Goal: Information Seeking & Learning: Check status

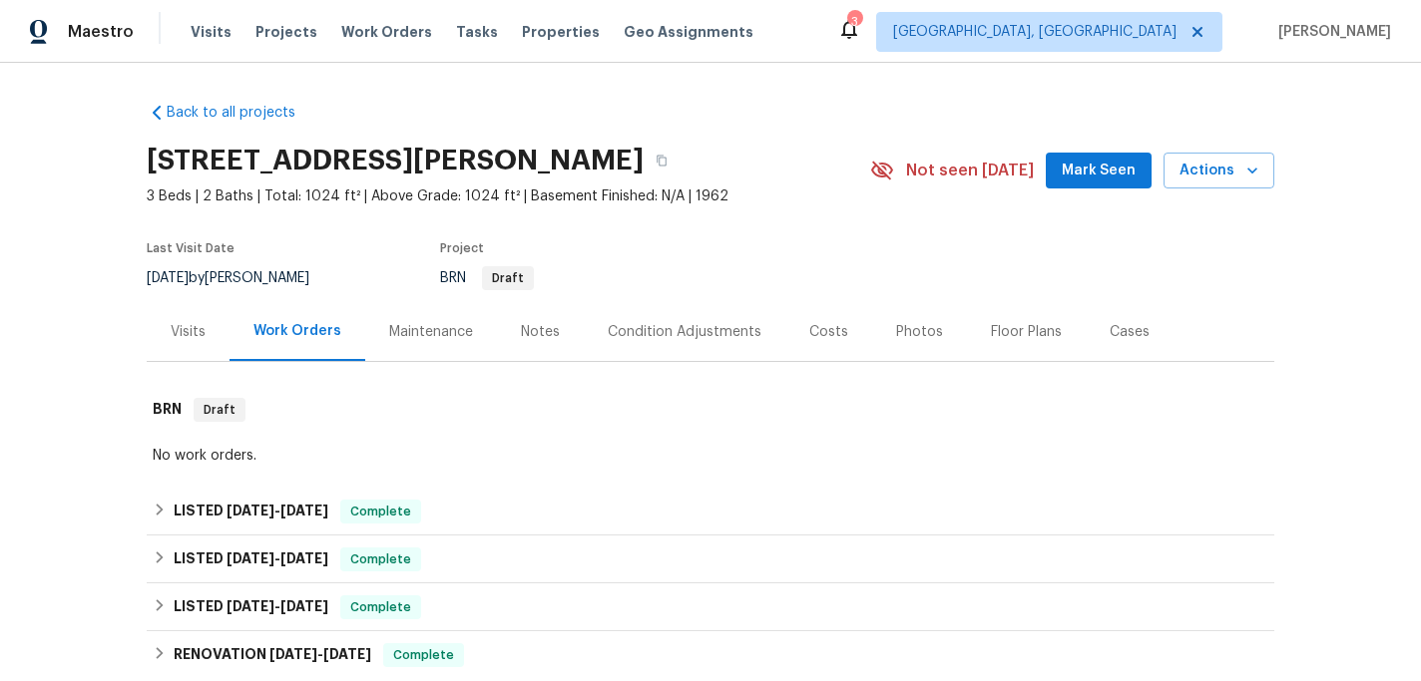
click at [172, 331] on div "Visits" at bounding box center [188, 332] width 35 height 20
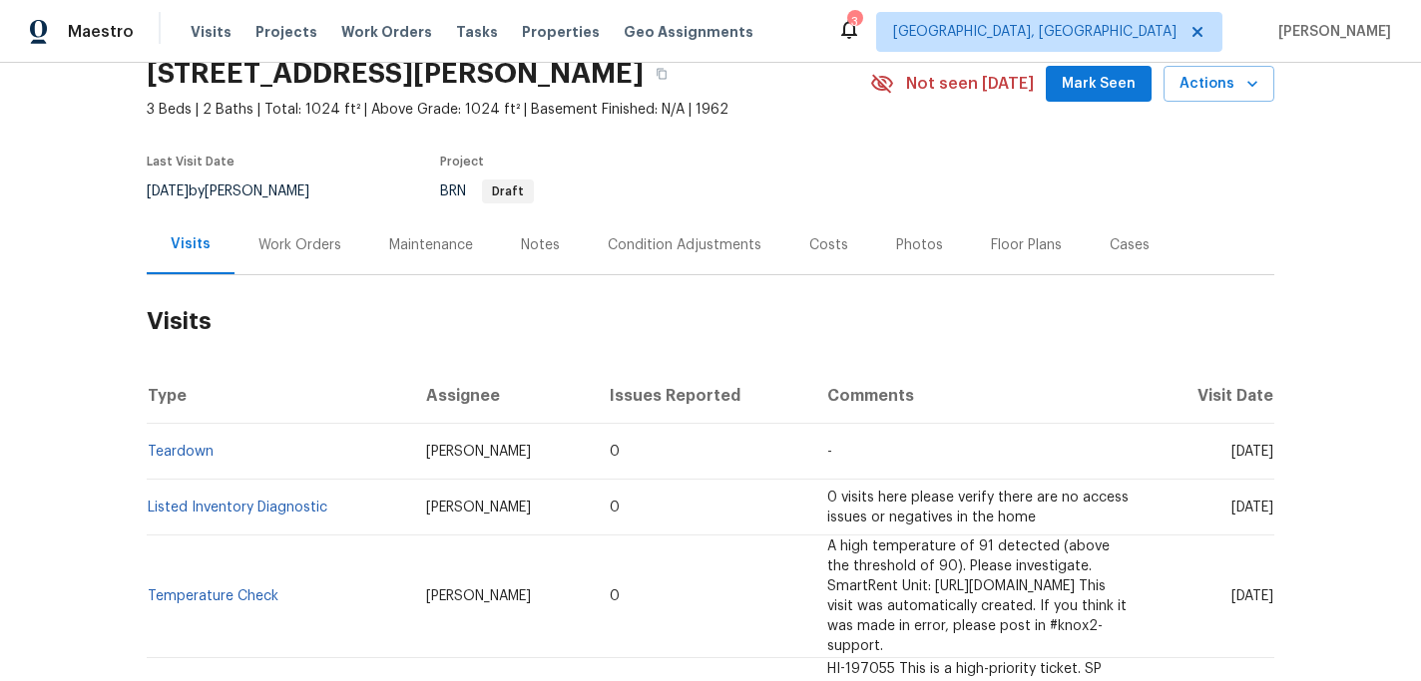
scroll to position [116, 0]
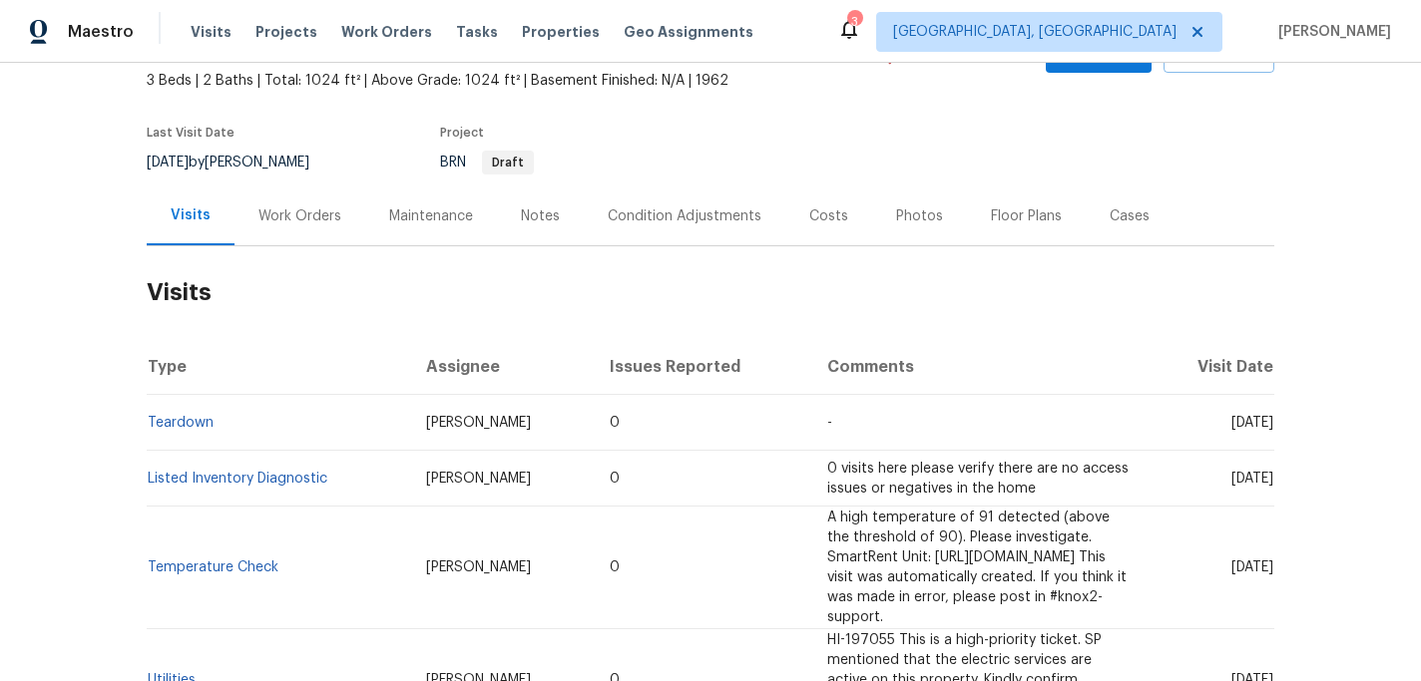
click at [297, 212] on div "Work Orders" at bounding box center [299, 217] width 83 height 20
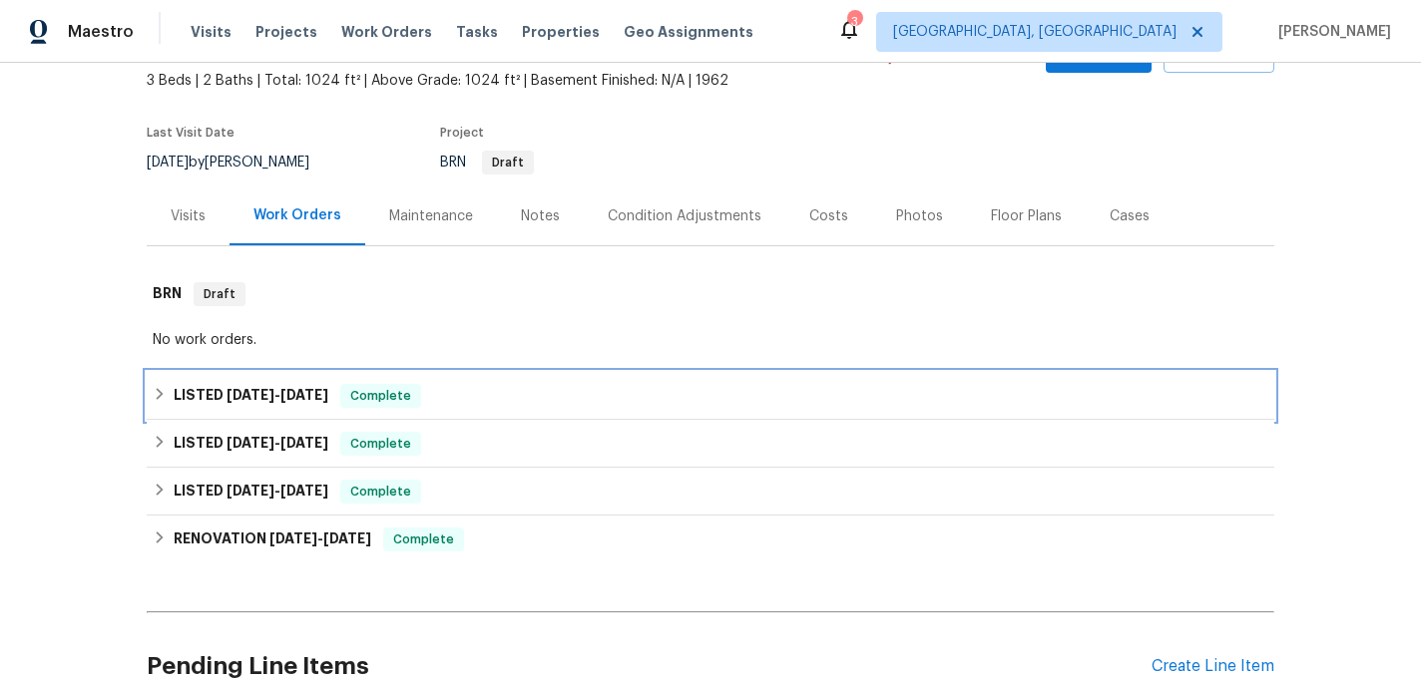
click at [168, 393] on div "LISTED 10/24/23 - 10/27/23 Complete" at bounding box center [710, 396] width 1115 height 24
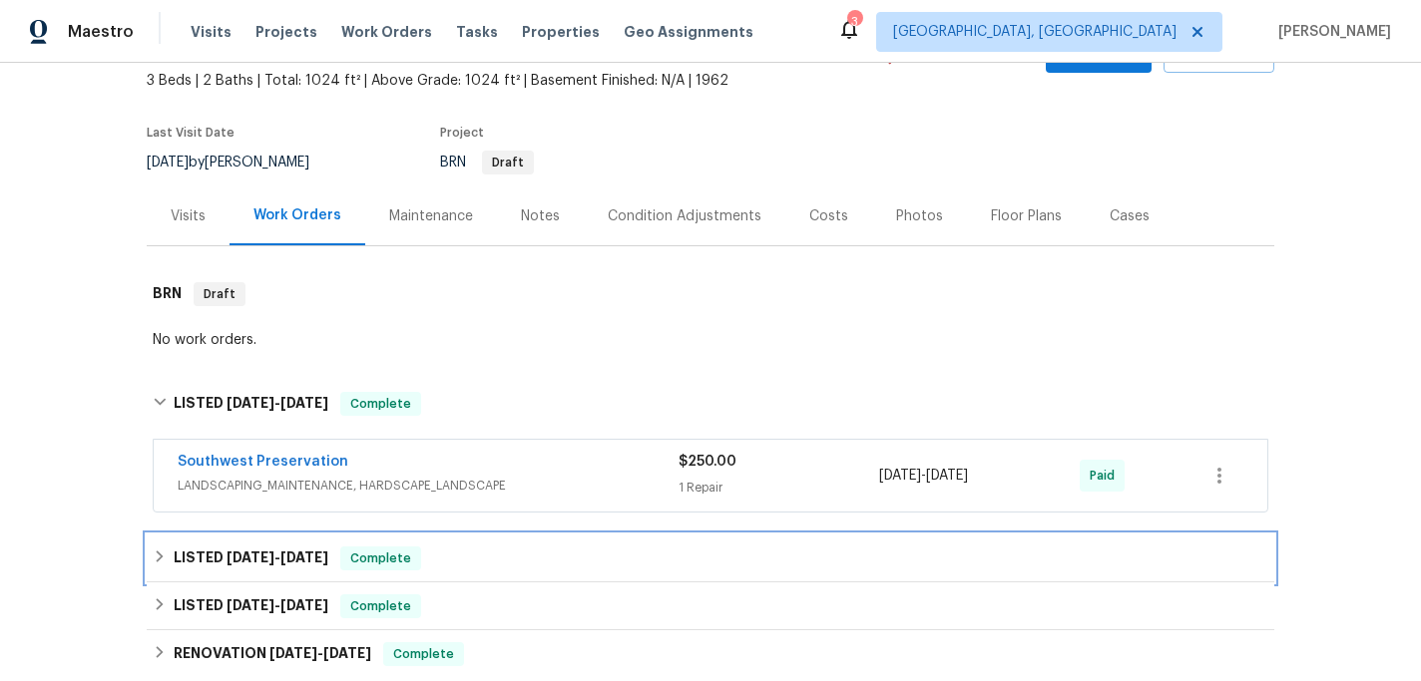
click at [192, 564] on h6 "LISTED 9/10/23 - 9/12/23" at bounding box center [251, 559] width 155 height 24
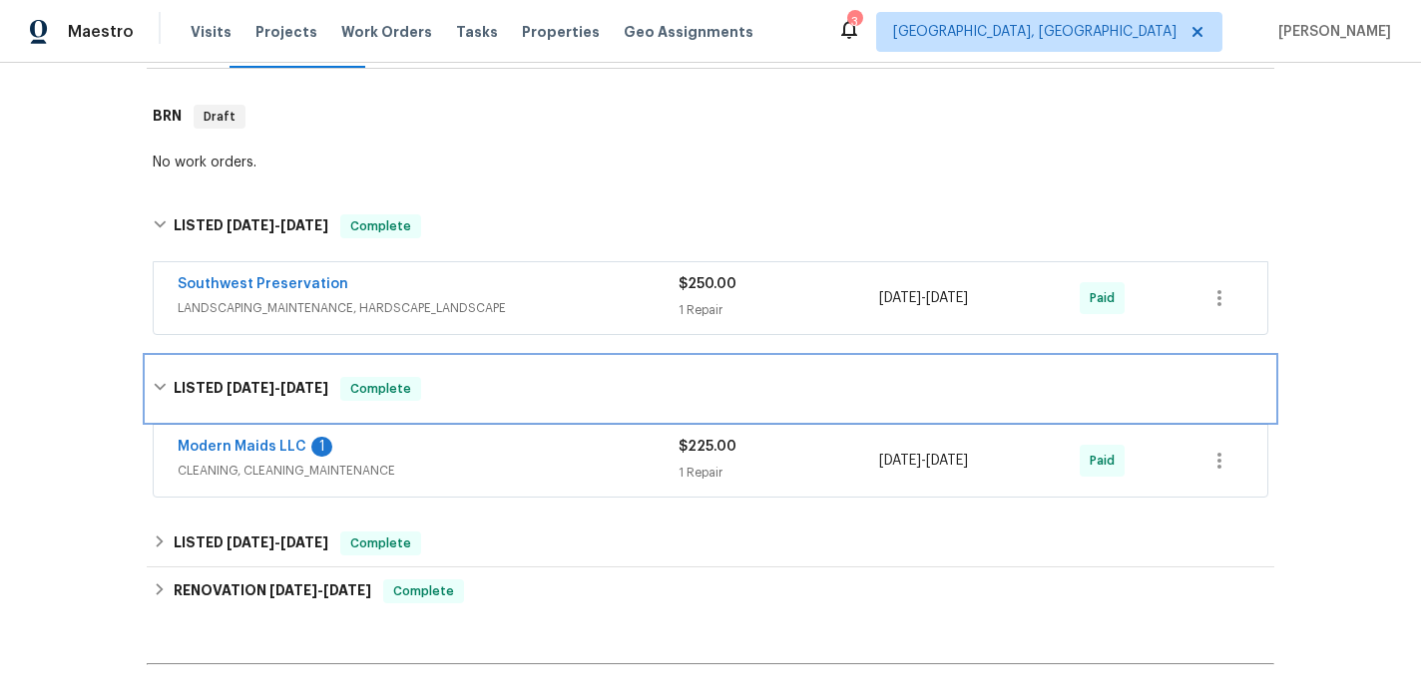
scroll to position [302, 0]
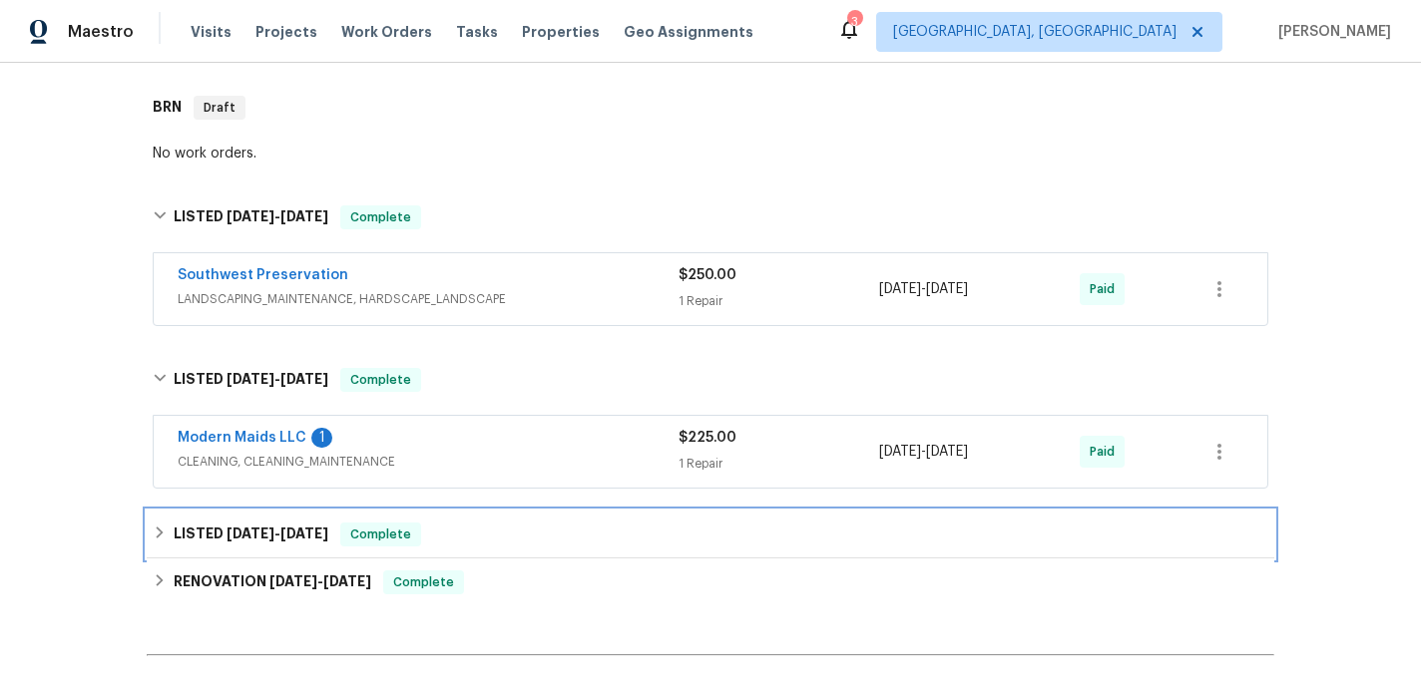
click at [212, 519] on div "LISTED 8/29/23 - 8/30/23 Complete" at bounding box center [710, 535] width 1127 height 48
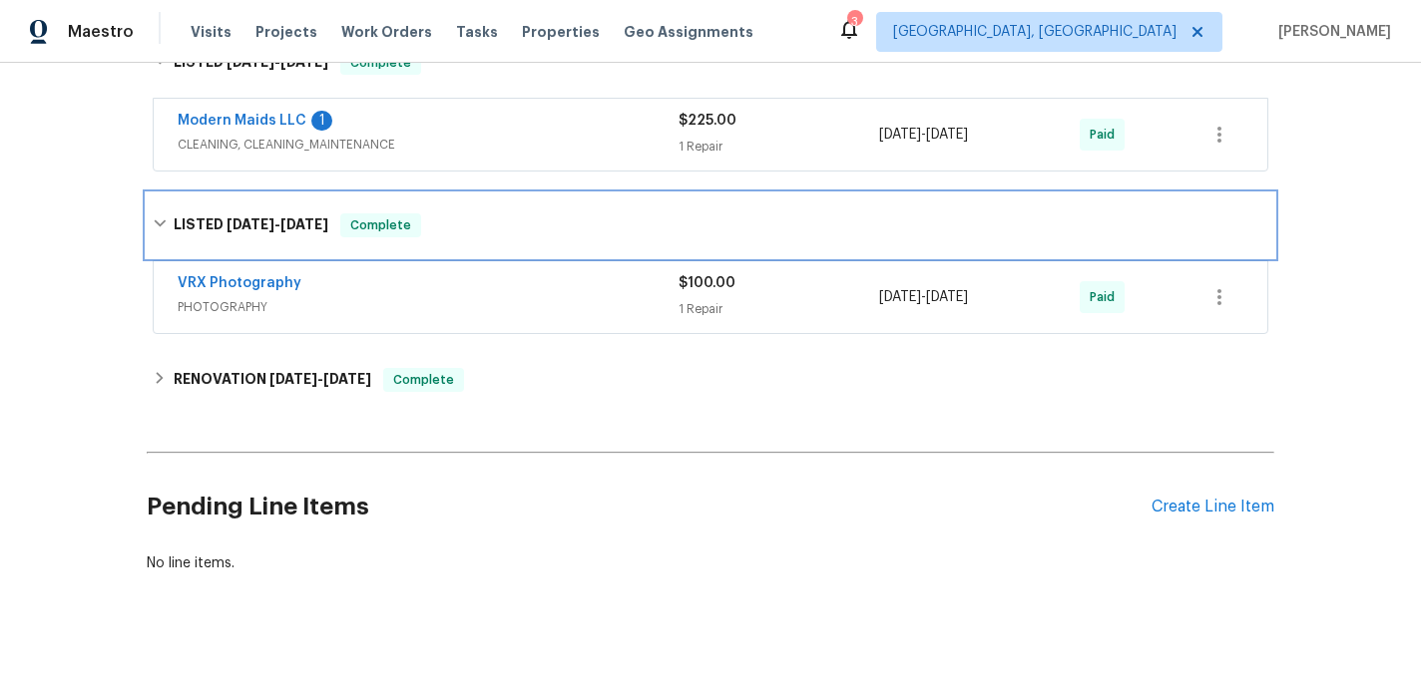
scroll to position [622, 0]
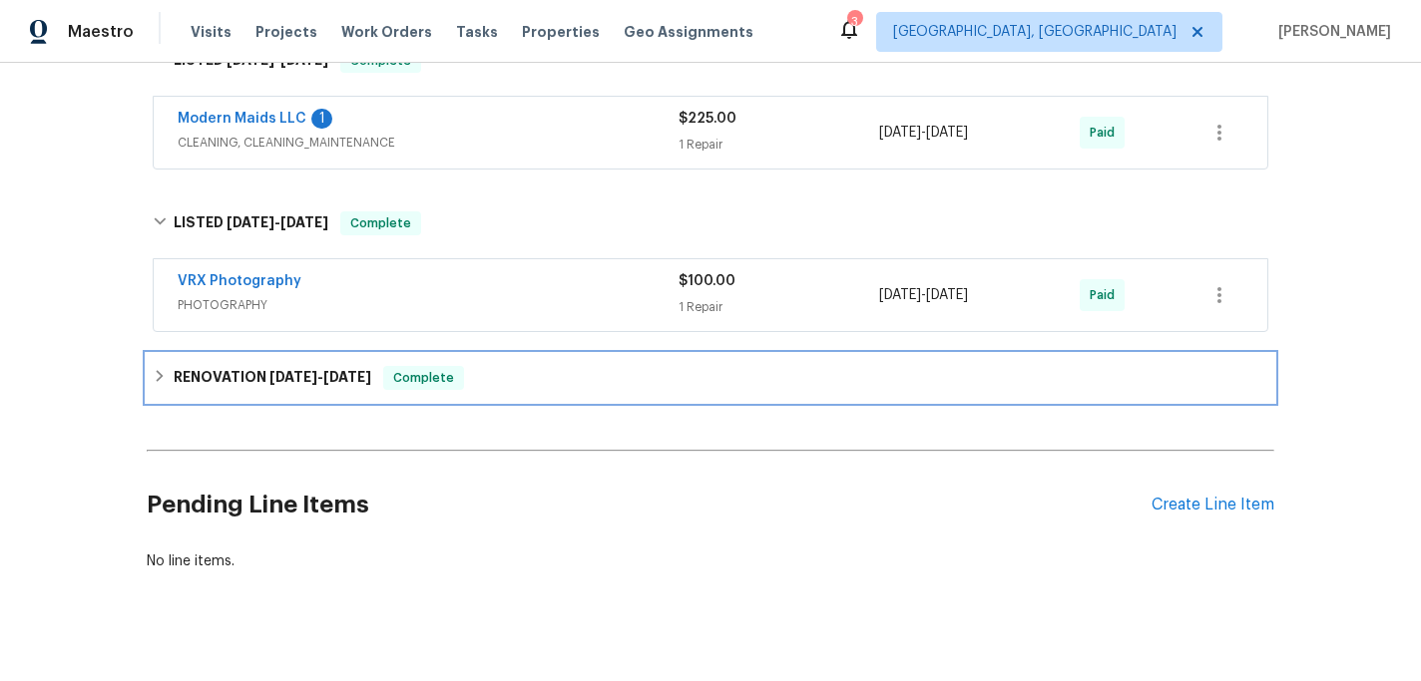
click at [259, 371] on h6 "RENOVATION 8/28/23 - 9/1/23" at bounding box center [273, 378] width 198 height 24
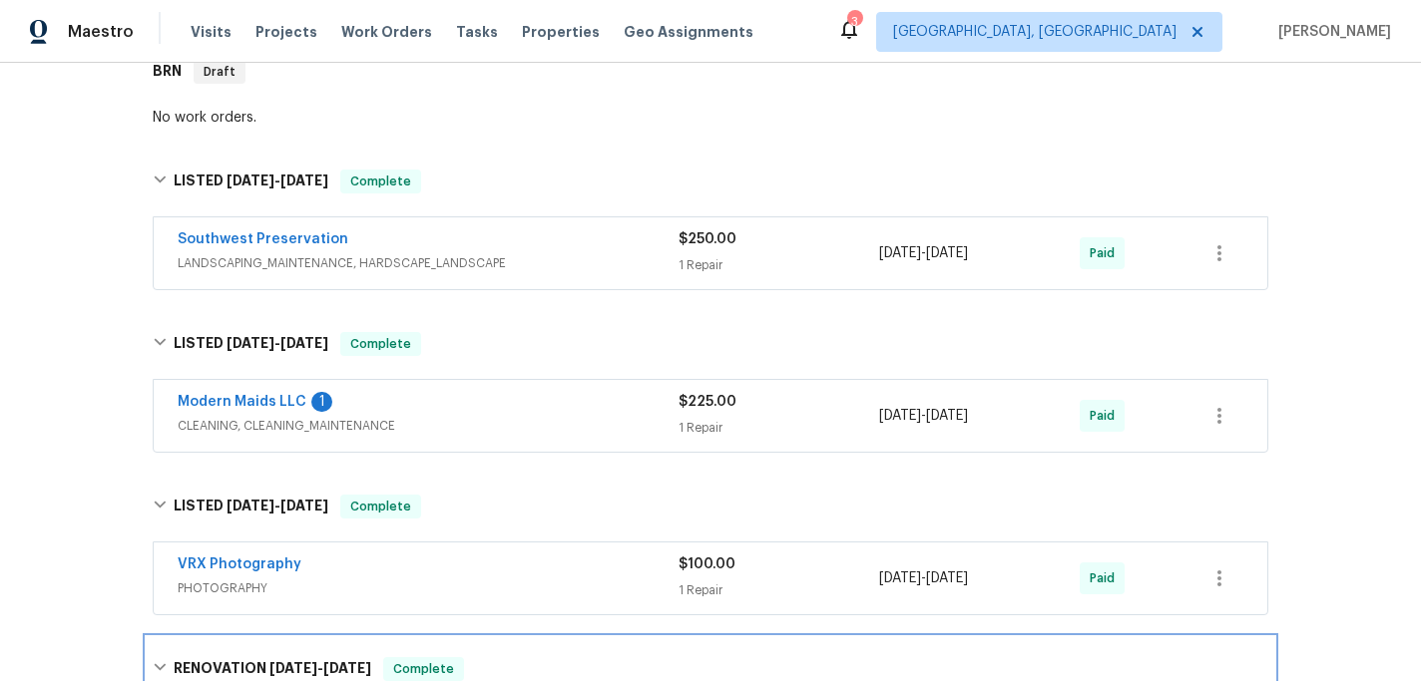
scroll to position [333, 0]
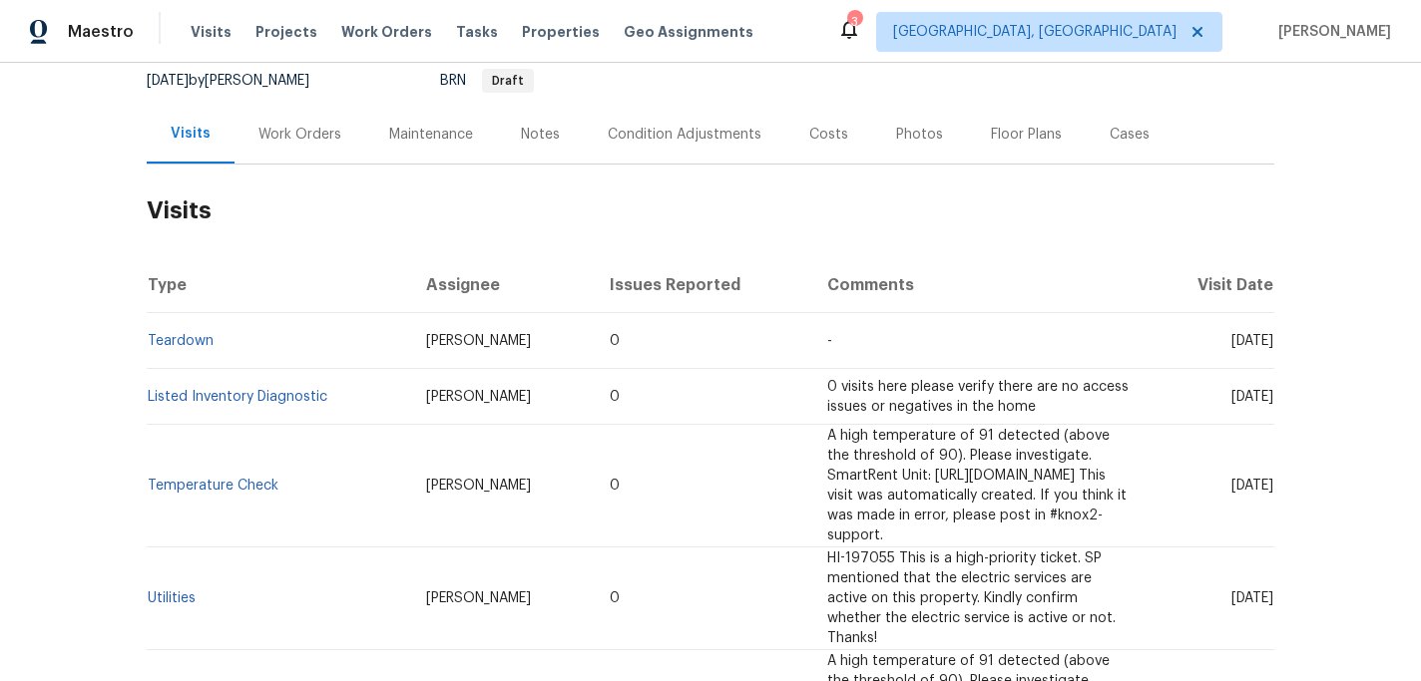
scroll to position [102, 0]
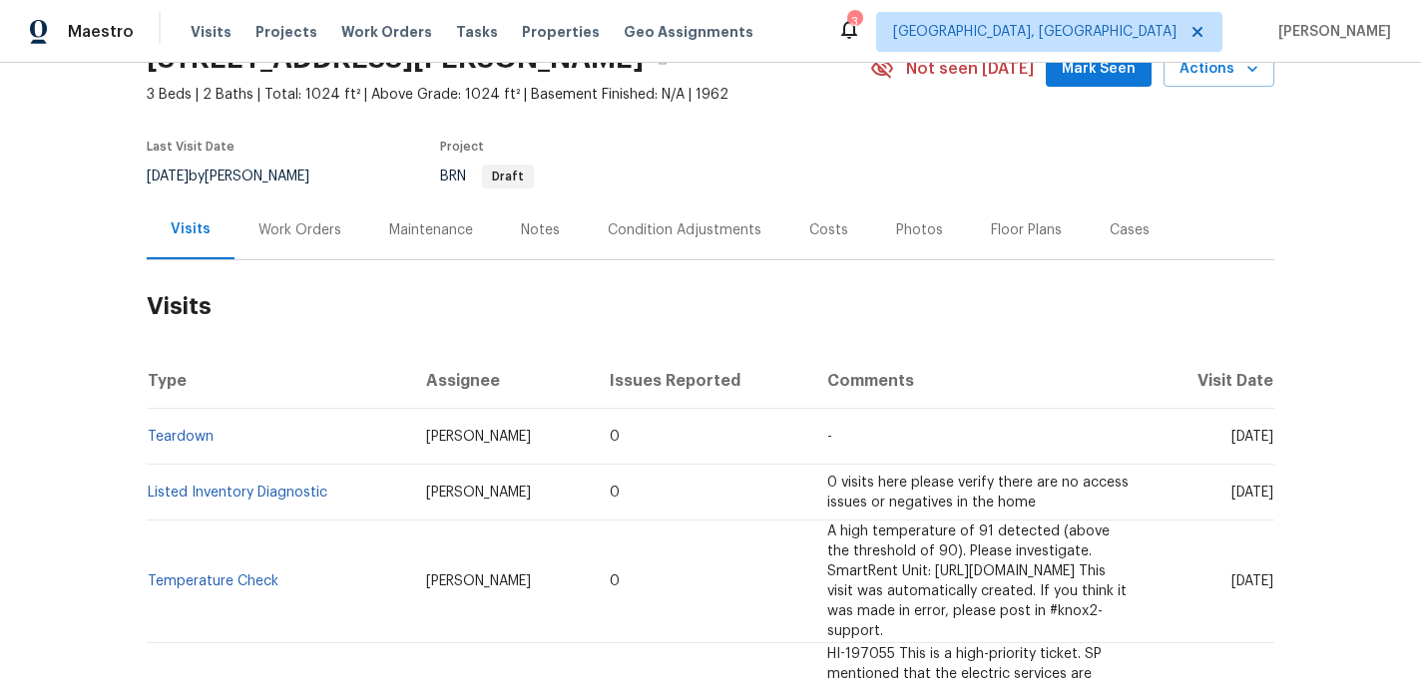
drag, startPoint x: 315, startPoint y: 239, endPoint x: 468, endPoint y: 371, distance: 201.6
click at [315, 239] on div "Work Orders" at bounding box center [299, 230] width 131 height 59
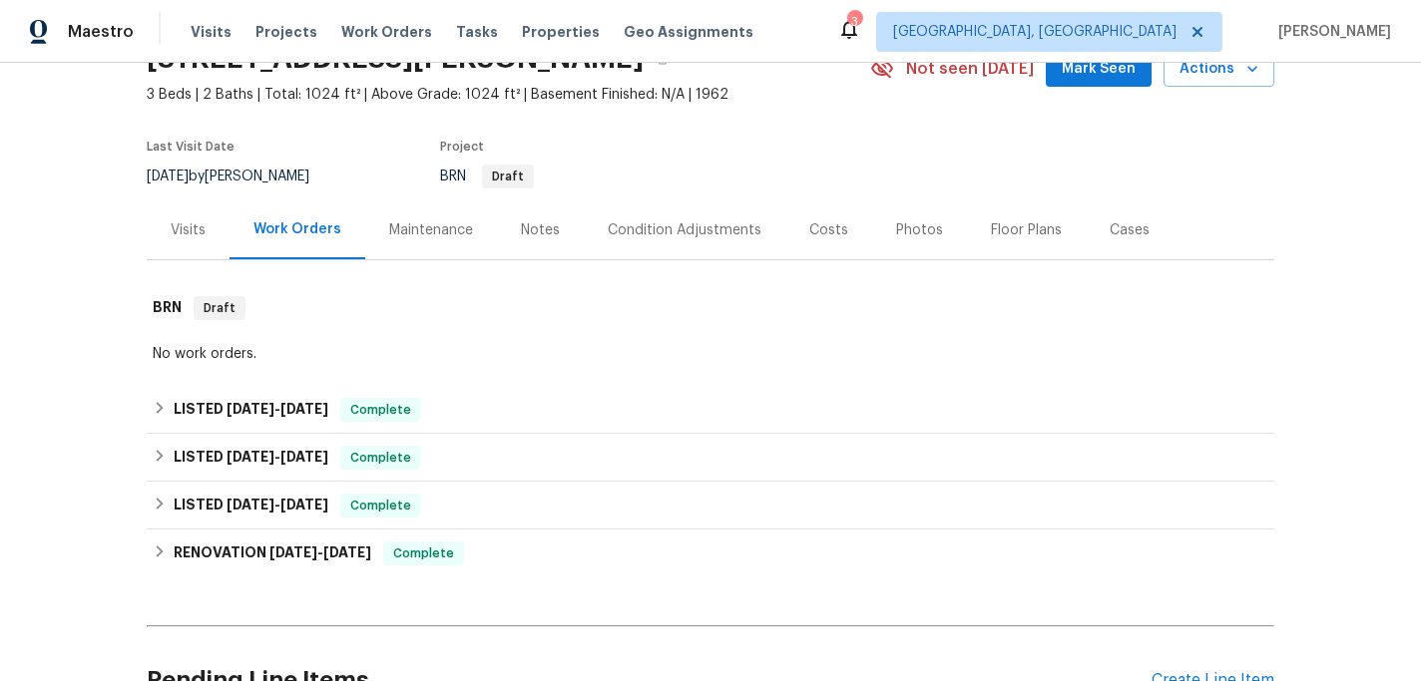
click at [450, 243] on div "Maintenance" at bounding box center [431, 230] width 132 height 59
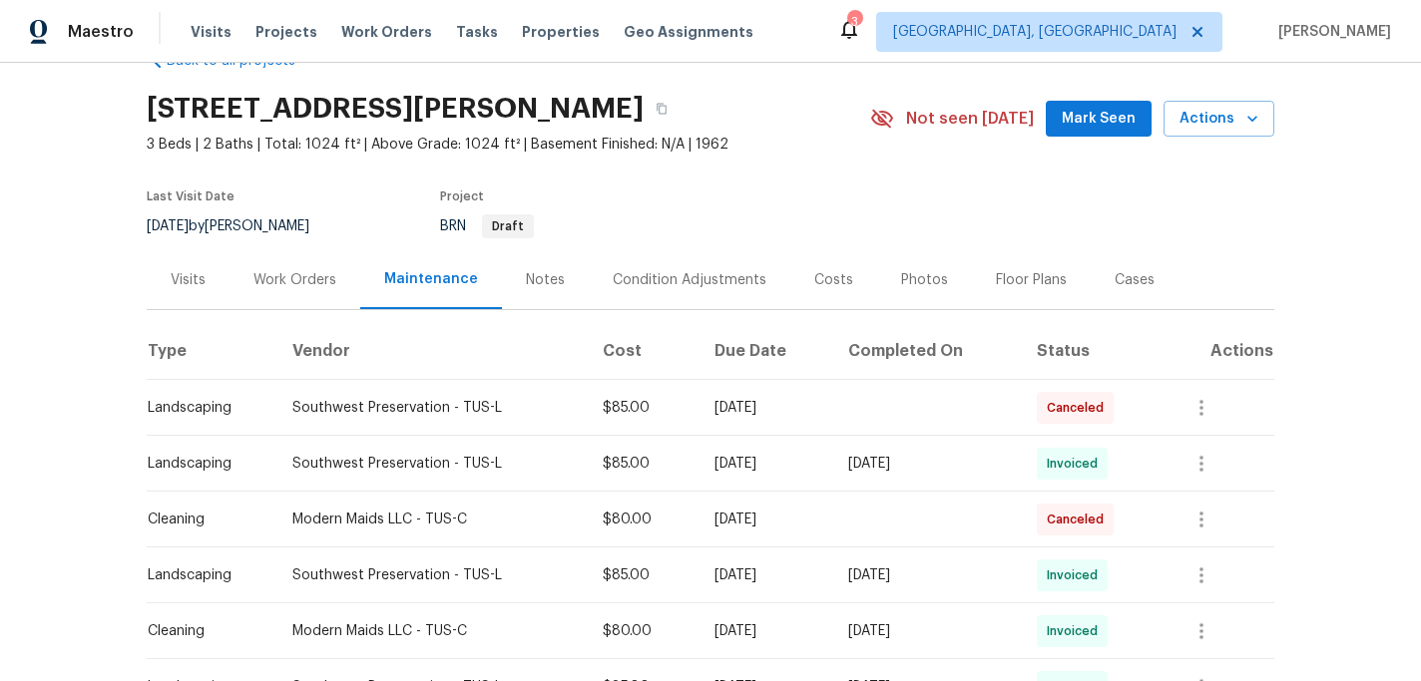
scroll to position [53, 0]
click at [689, 277] on div "Condition Adjustments" at bounding box center [690, 279] width 154 height 20
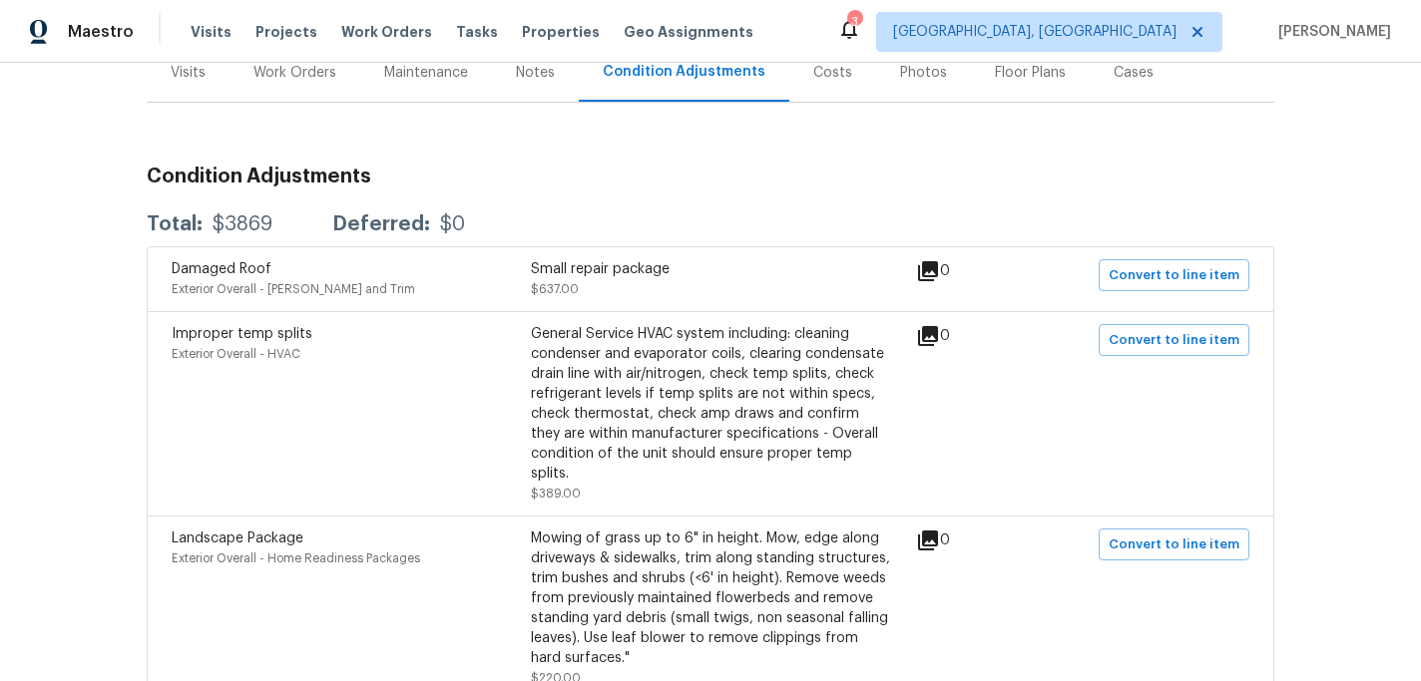
scroll to position [260, 0]
drag, startPoint x: 172, startPoint y: 328, endPoint x: 360, endPoint y: 327, distance: 188.6
click at [360, 327] on div "Improper temp splits" at bounding box center [351, 333] width 359 height 20
copy span "Improper temp splits"
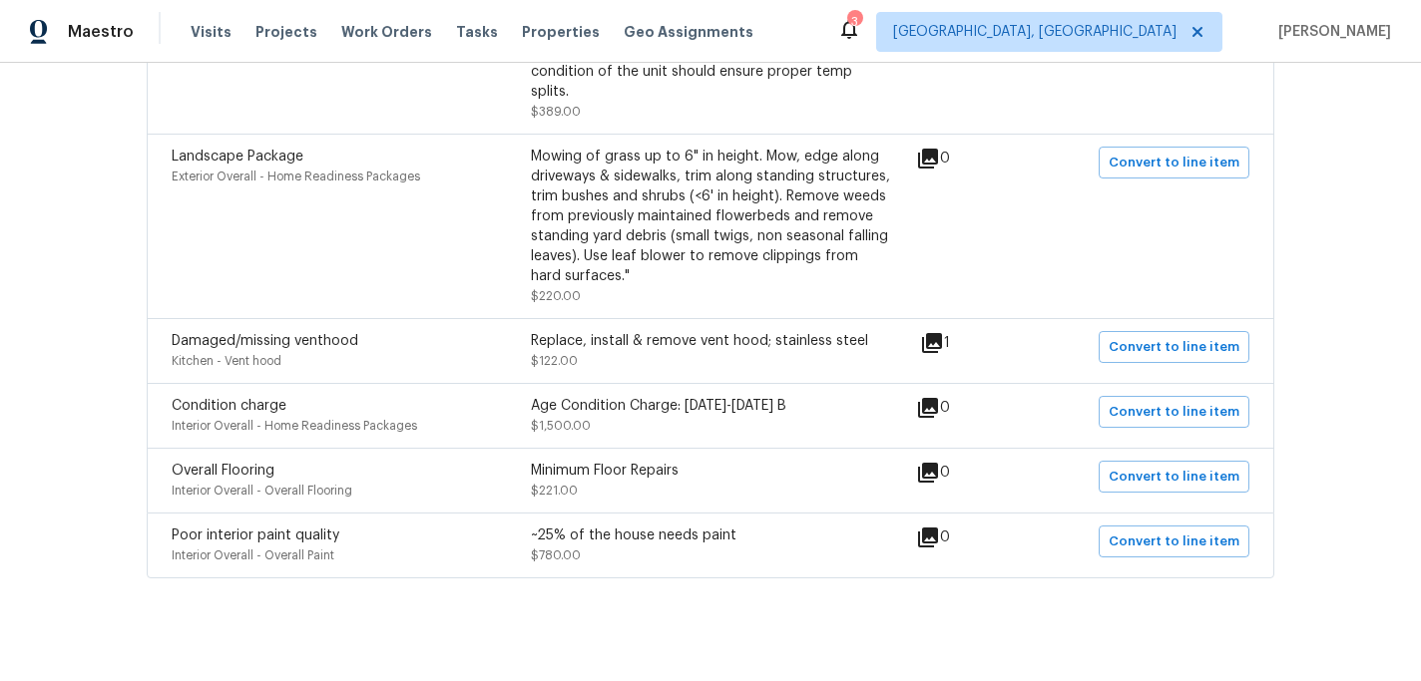
scroll to position [0, 0]
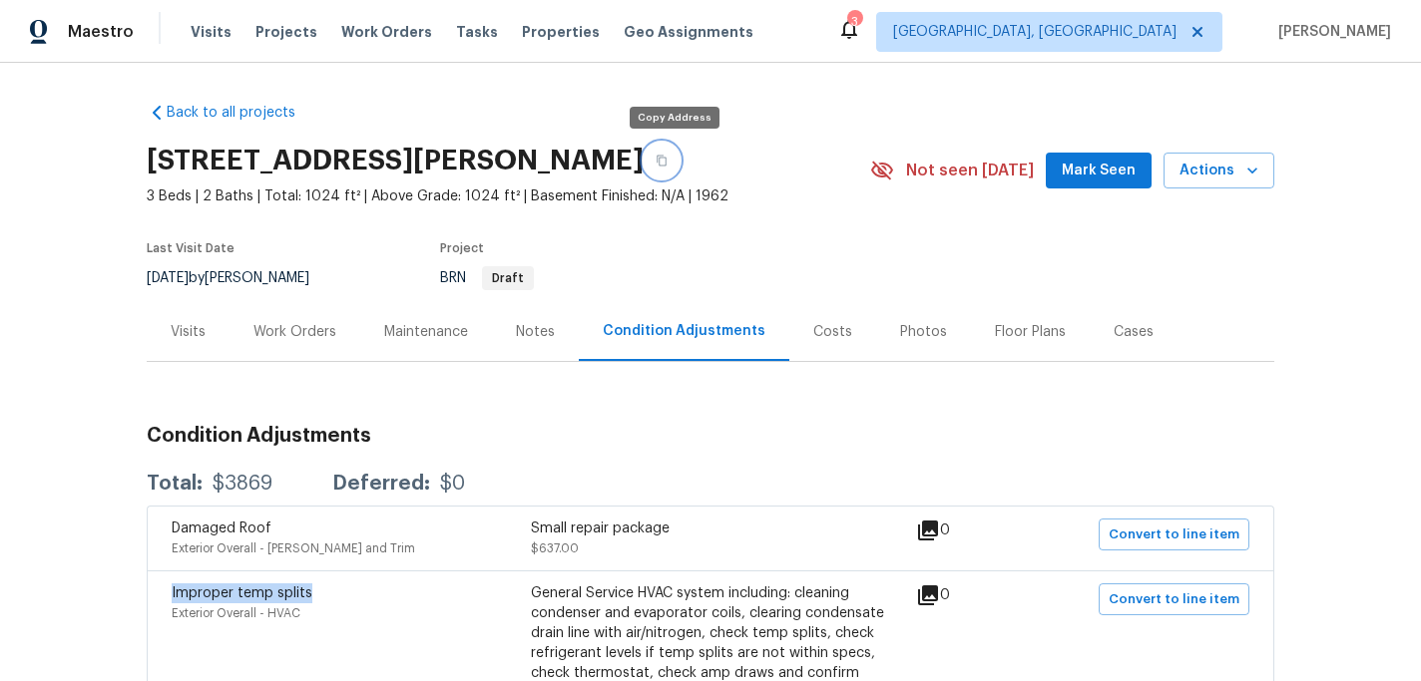
click at [667, 163] on icon "button" at bounding box center [661, 161] width 12 height 12
